Goal: Check status

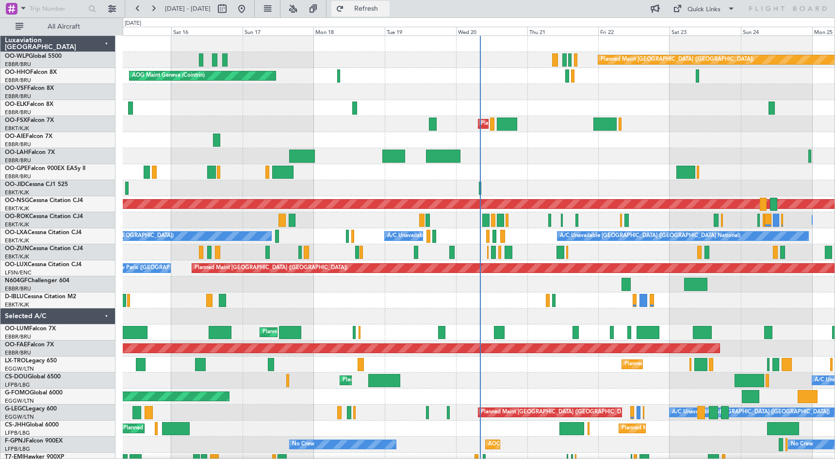
click at [377, 13] on button "Refresh" at bounding box center [361, 9] width 58 height 16
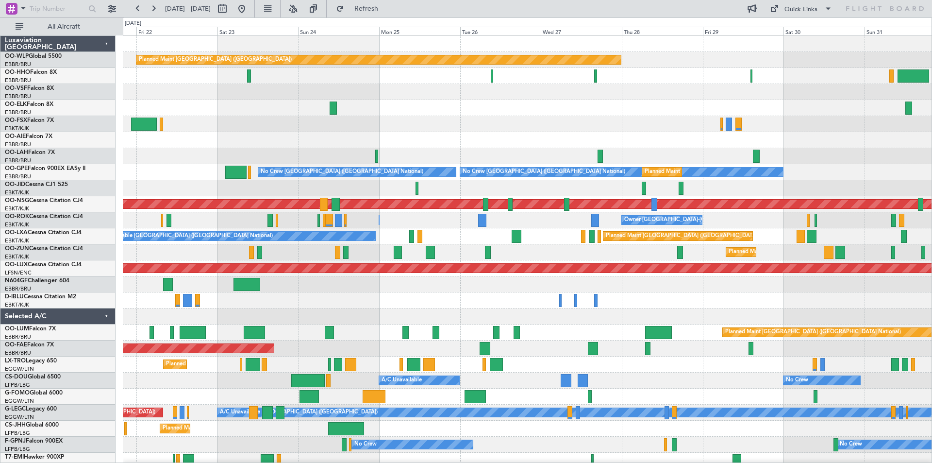
click at [308, 317] on div "Planned Maint [GEOGRAPHIC_DATA] ([GEOGRAPHIC_DATA]) Planned Maint [GEOGRAPHIC_D…" at bounding box center [527, 252] width 809 height 433
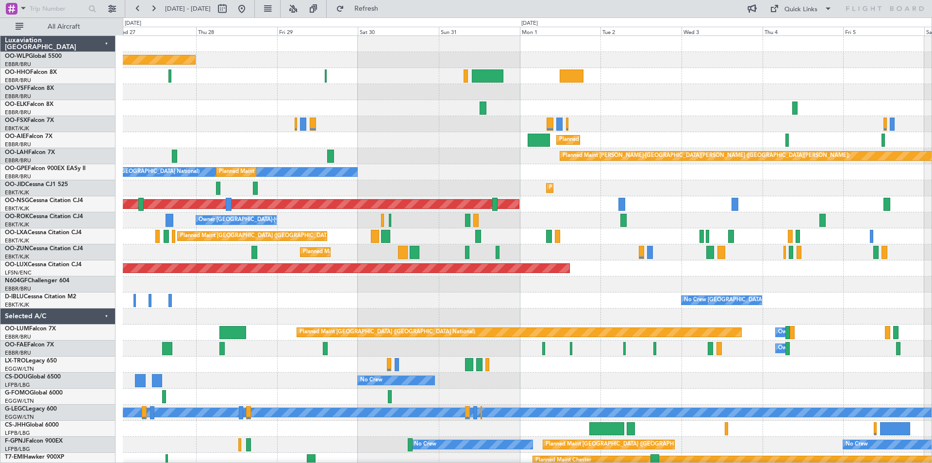
click at [104, 272] on div "Planned Maint [GEOGRAPHIC_DATA] ([GEOGRAPHIC_DATA]) Planned Maint [GEOGRAPHIC_D…" at bounding box center [466, 239] width 932 height 445
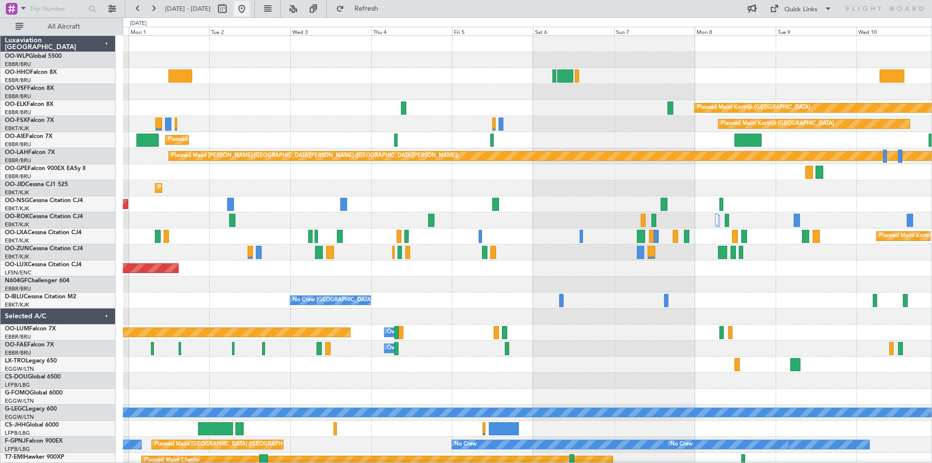
click at [250, 10] on button at bounding box center [242, 9] width 16 height 16
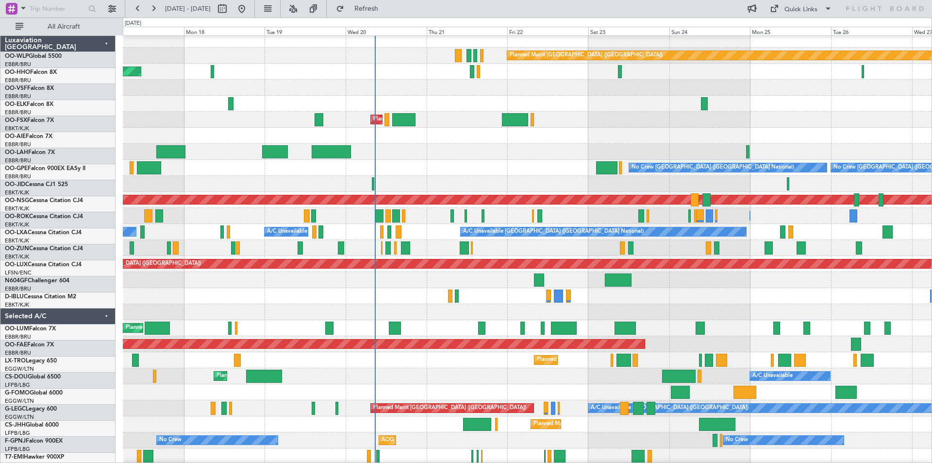
click at [538, 267] on div "Planned Maint [GEOGRAPHIC_DATA] ([GEOGRAPHIC_DATA]) No Crew [GEOGRAPHIC_DATA] (…" at bounding box center [527, 264] width 809 height 16
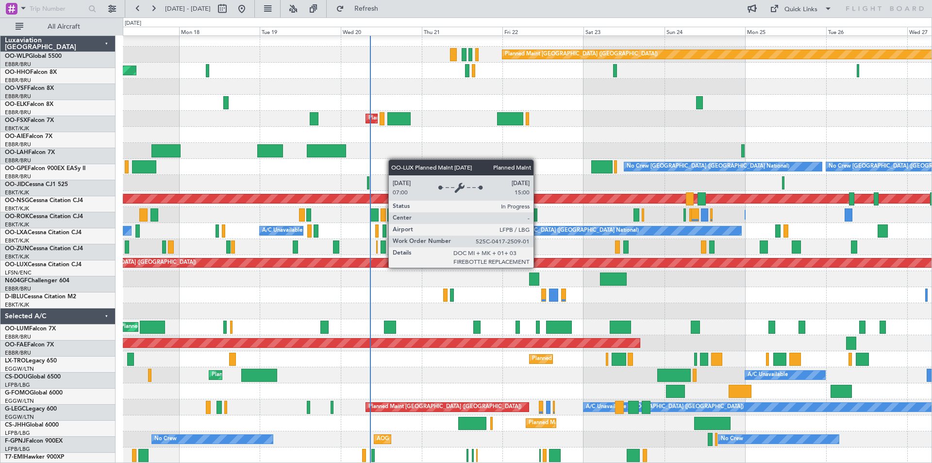
scroll to position [5, 0]
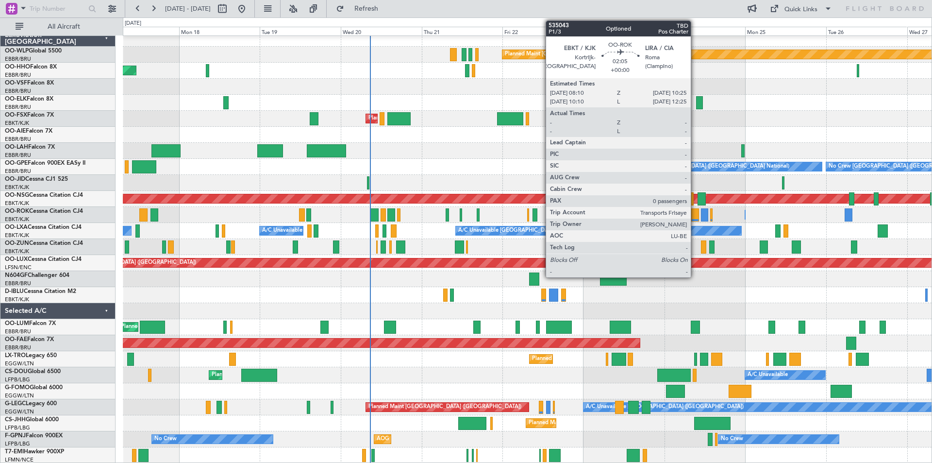
click at [695, 216] on div at bounding box center [695, 214] width 8 height 13
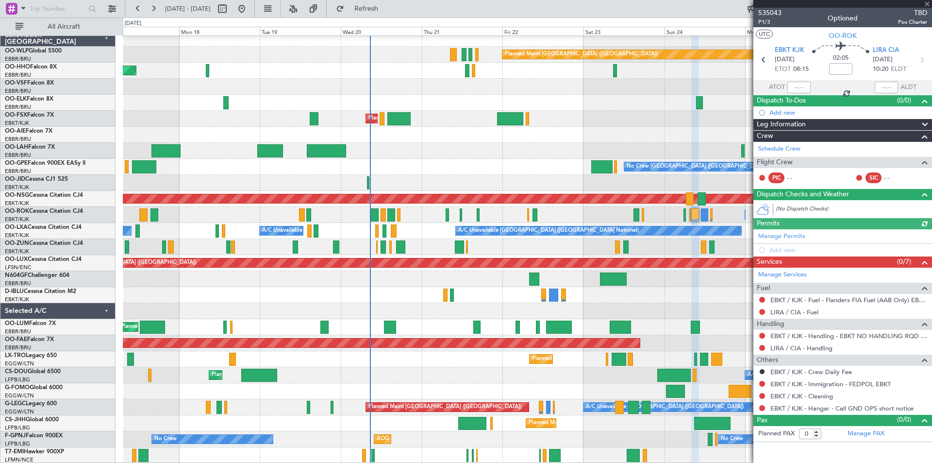
click at [770, 7] on div at bounding box center [842, 4] width 179 height 8
click at [769, 12] on span "535043" at bounding box center [769, 13] width 23 height 10
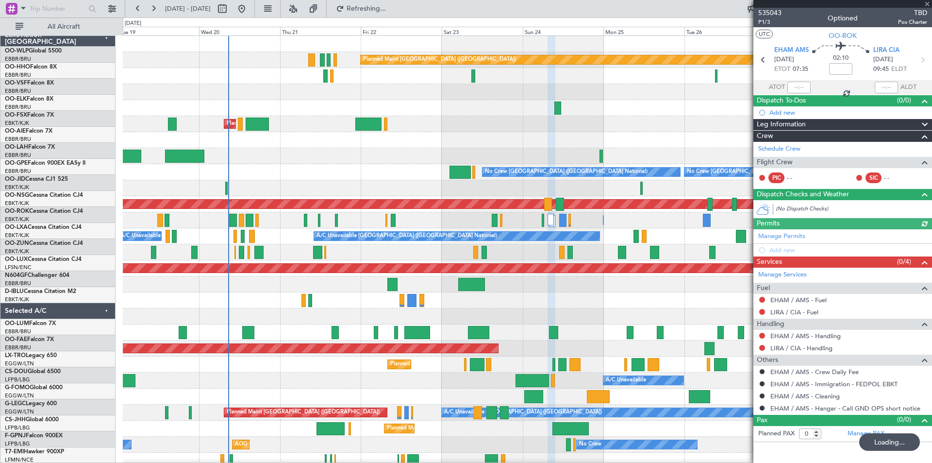
scroll to position [0, 0]
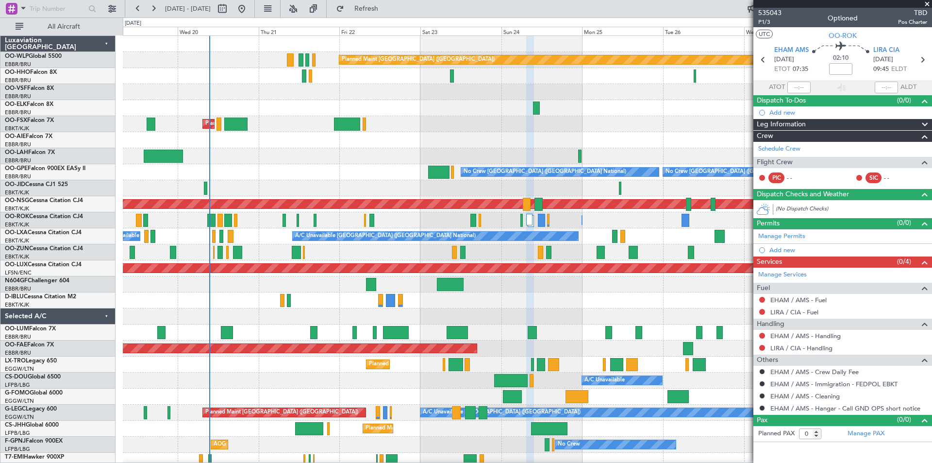
click at [360, 153] on div at bounding box center [527, 156] width 809 height 16
click at [387, 5] on span "Refresh" at bounding box center [366, 8] width 41 height 7
